Goal: Information Seeking & Learning: Learn about a topic

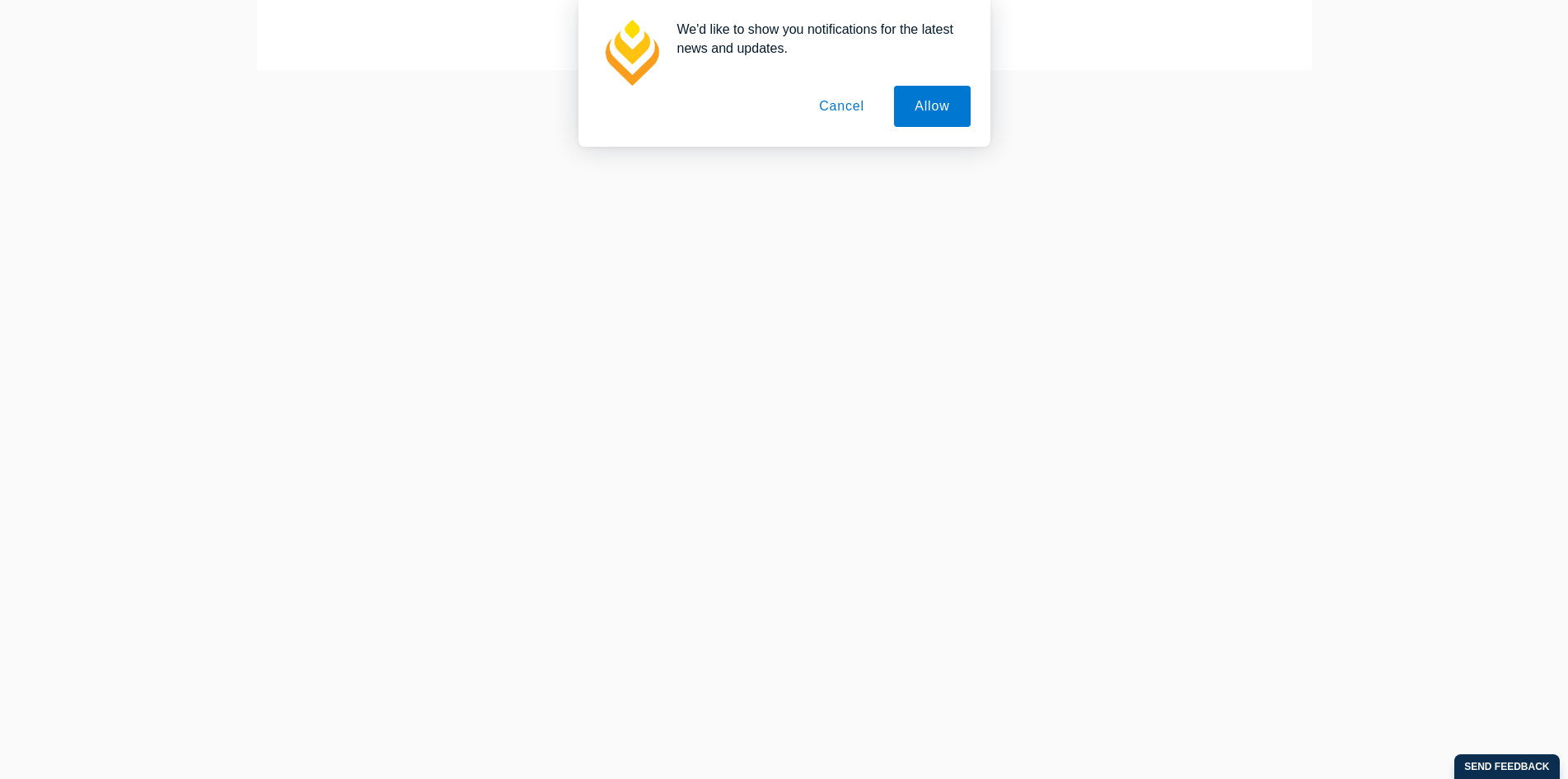
click at [838, 120] on button "Cancel" at bounding box center [841, 106] width 87 height 41
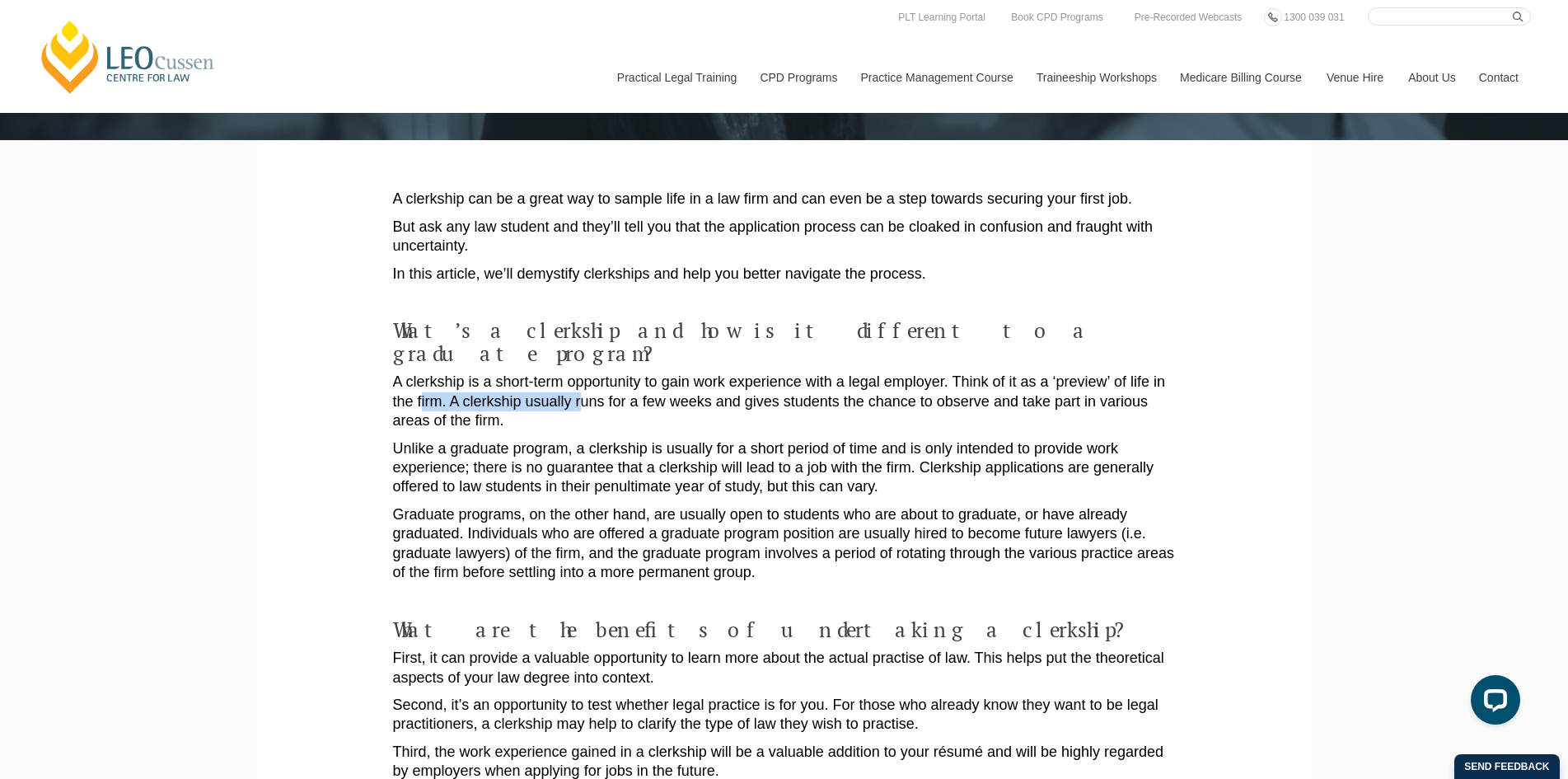
drag, startPoint x: 422, startPoint y: 373, endPoint x: 581, endPoint y: 372, distance: 159.0
click at [581, 373] on p "A clerkship is a short-term opportunity to gain work experience with a legal em…" at bounding box center [784, 402] width 782 height 58
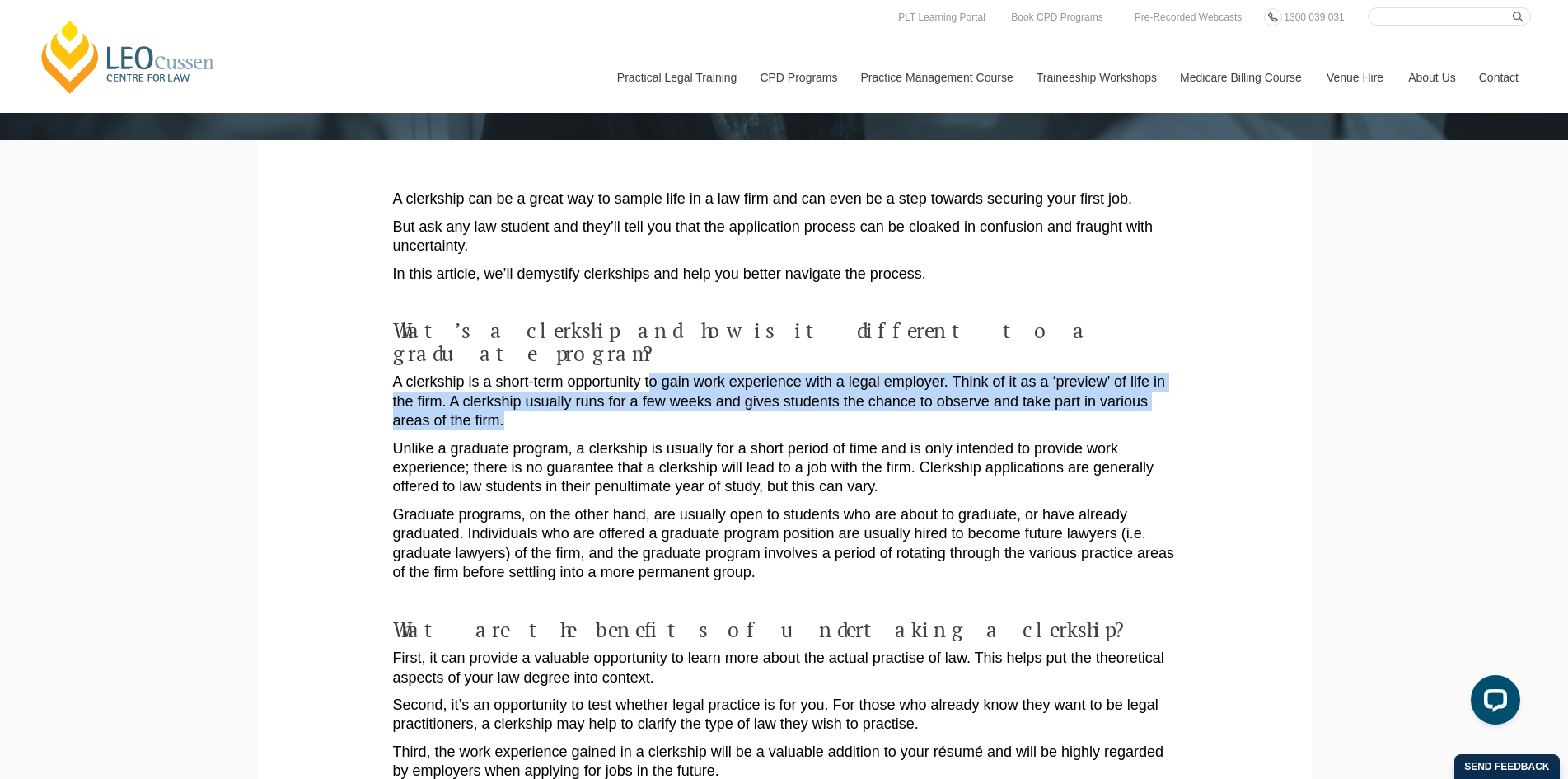
drag, startPoint x: 674, startPoint y: 358, endPoint x: 551, endPoint y: 399, distance: 129.7
click at [551, 399] on p "A clerkship is a short-term opportunity to gain work experience with a legal em…" at bounding box center [784, 402] width 782 height 58
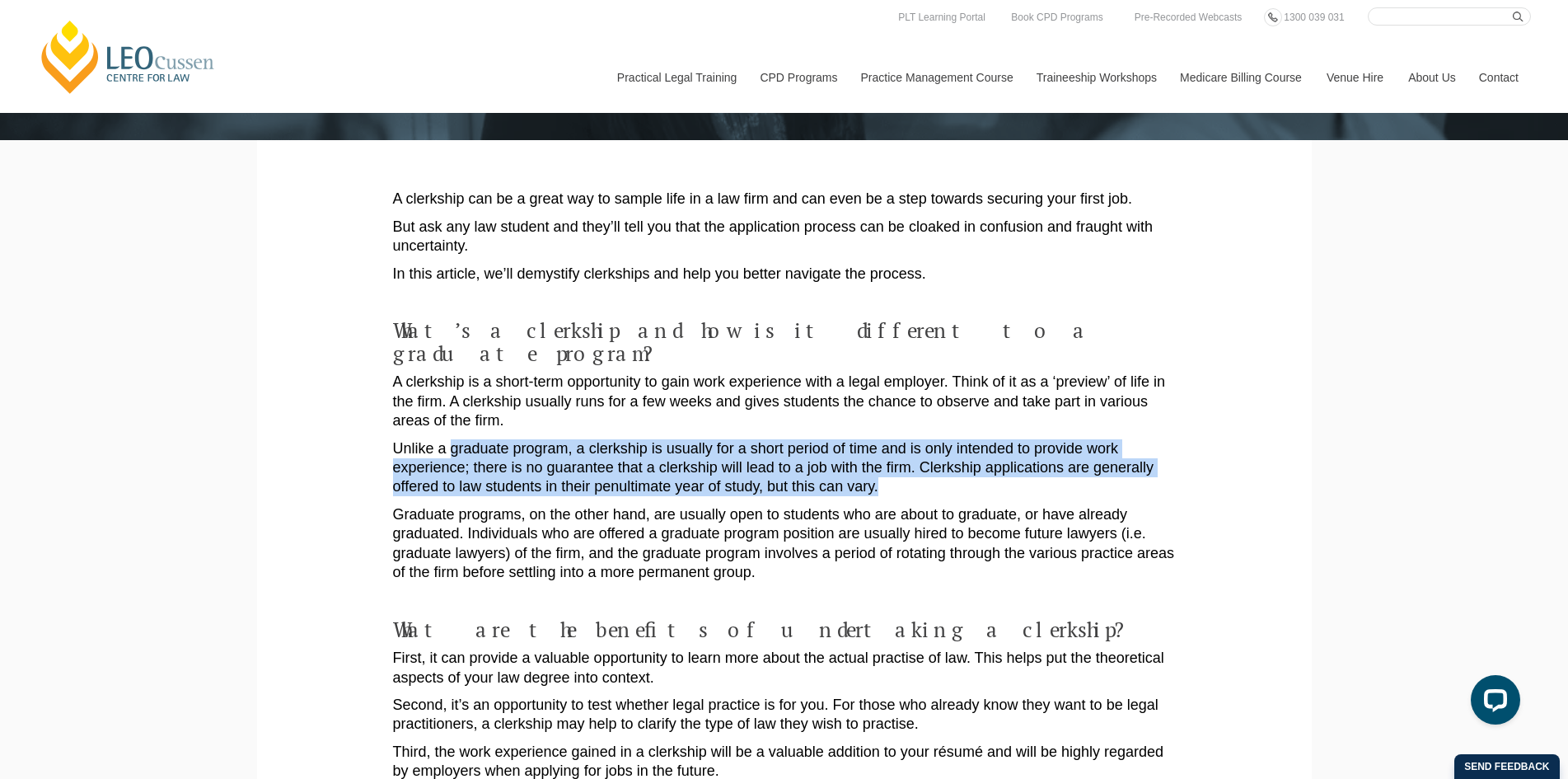
drag, startPoint x: 515, startPoint y: 430, endPoint x: 891, endPoint y: 457, distance: 377.0
click at [891, 457] on p "Unlike a graduate program, a clerkship is usually for a short period of time an…" at bounding box center [784, 468] width 782 height 58
click at [871, 464] on p "Unlike a graduate program, a clerkship is usually for a short period of time an…" at bounding box center [784, 468] width 782 height 58
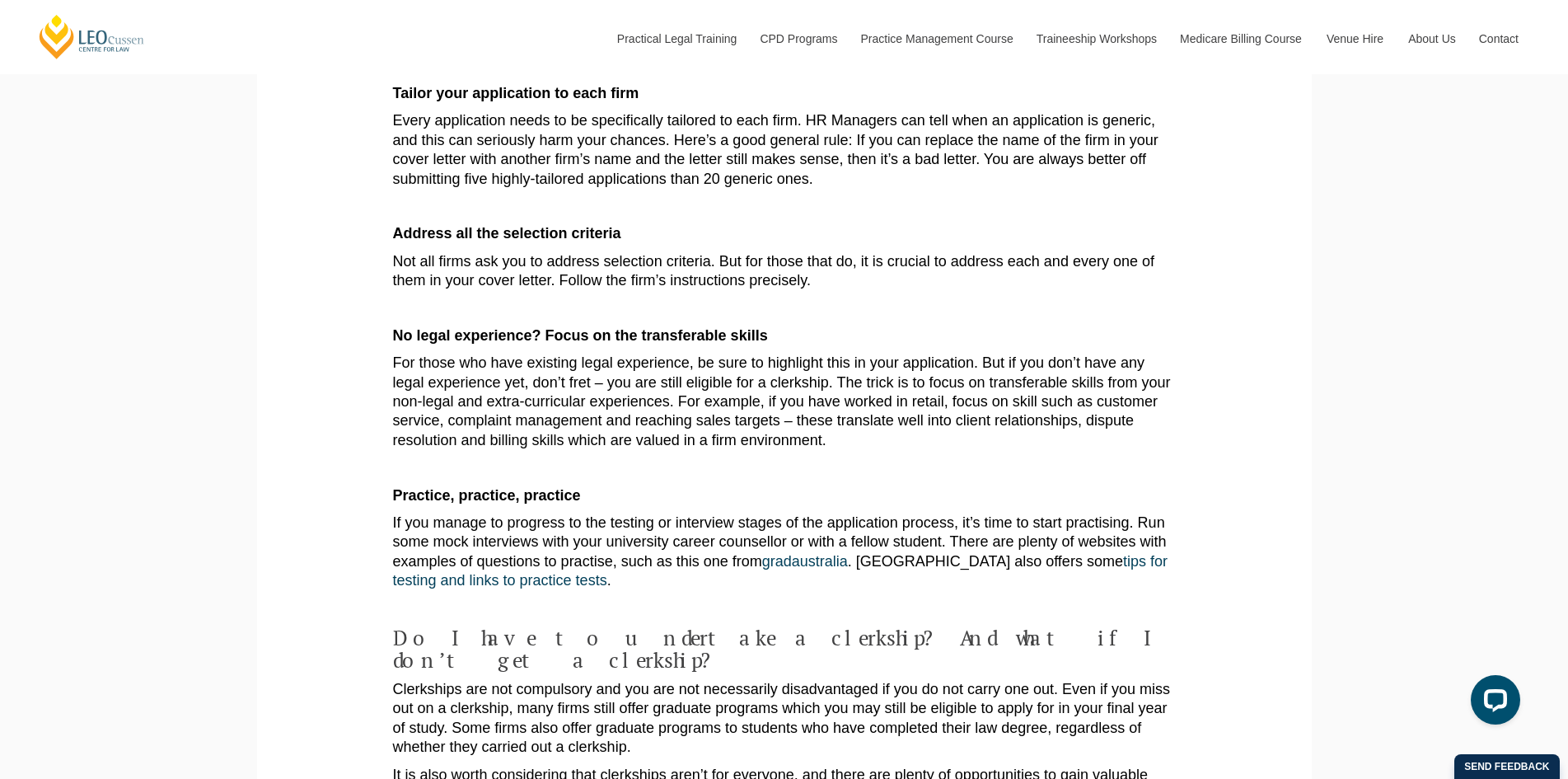
scroll to position [2198, 0]
